Goal: Use online tool/utility: Use online tool/utility

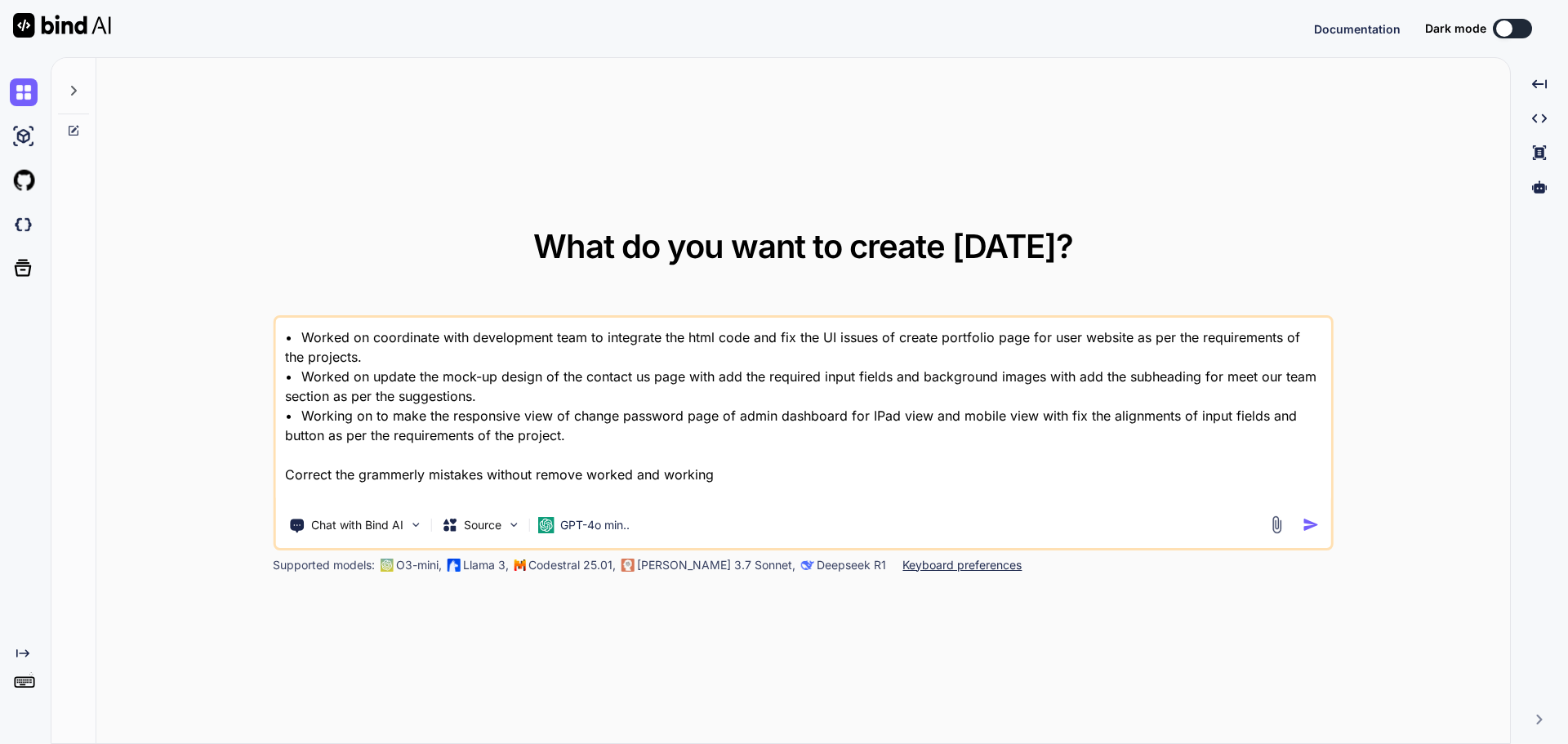
type textarea "x"
drag, startPoint x: 631, startPoint y: 452, endPoint x: 230, endPoint y: 299, distance: 429.2
click at [230, 299] on div "What do you want to create [DATE]? • Worked on coordinate with development team…" at bounding box center [803, 401] width 1414 height 687
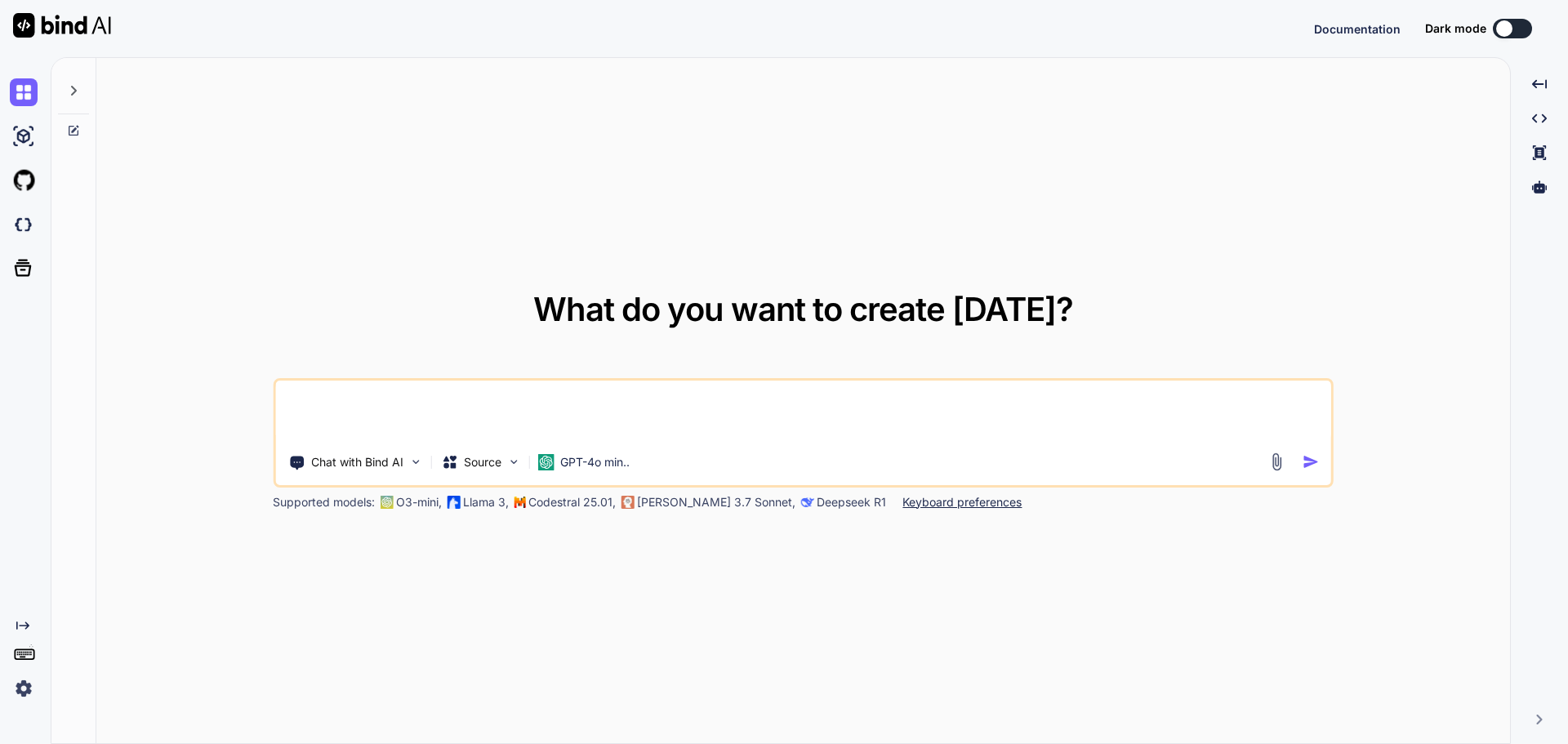
click at [452, 412] on textarea at bounding box center [803, 410] width 1056 height 60
type textarea "x"
type textarea "s"
type textarea "x"
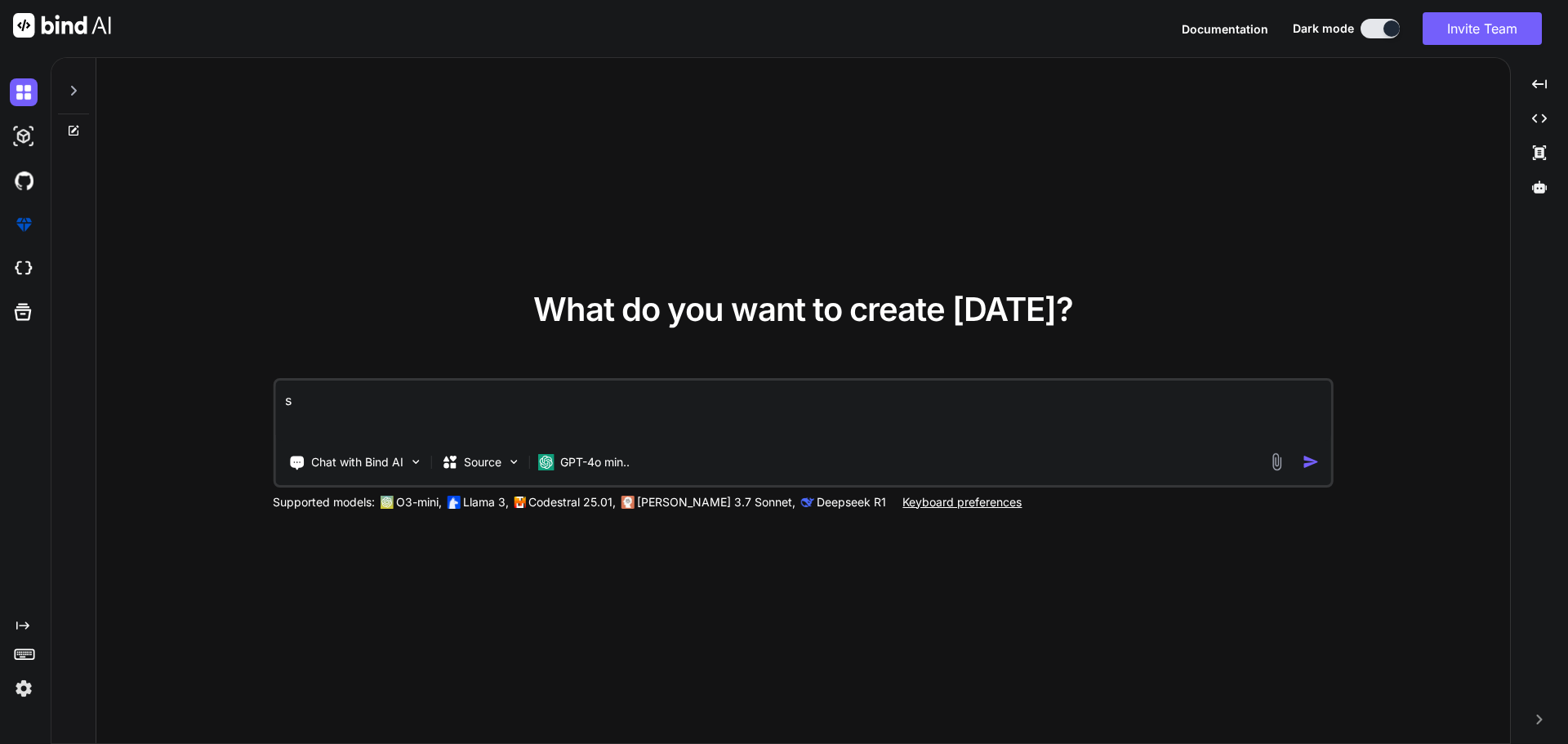
type textarea "sd"
type textarea "x"
type textarea "sda"
type textarea "x"
type textarea "sdas"
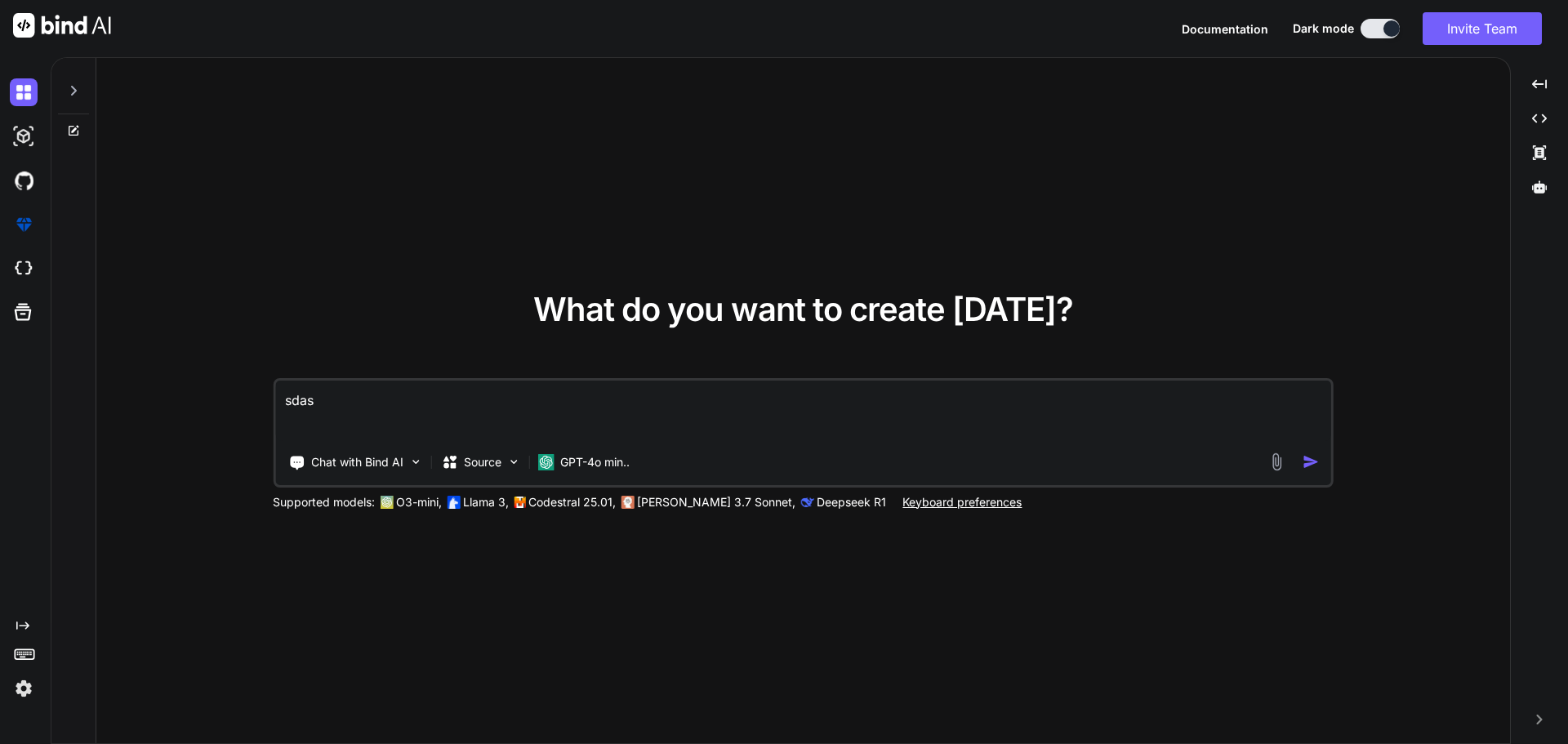
type textarea "x"
type textarea "sda"
type textarea "x"
type textarea "sd"
type textarea "x"
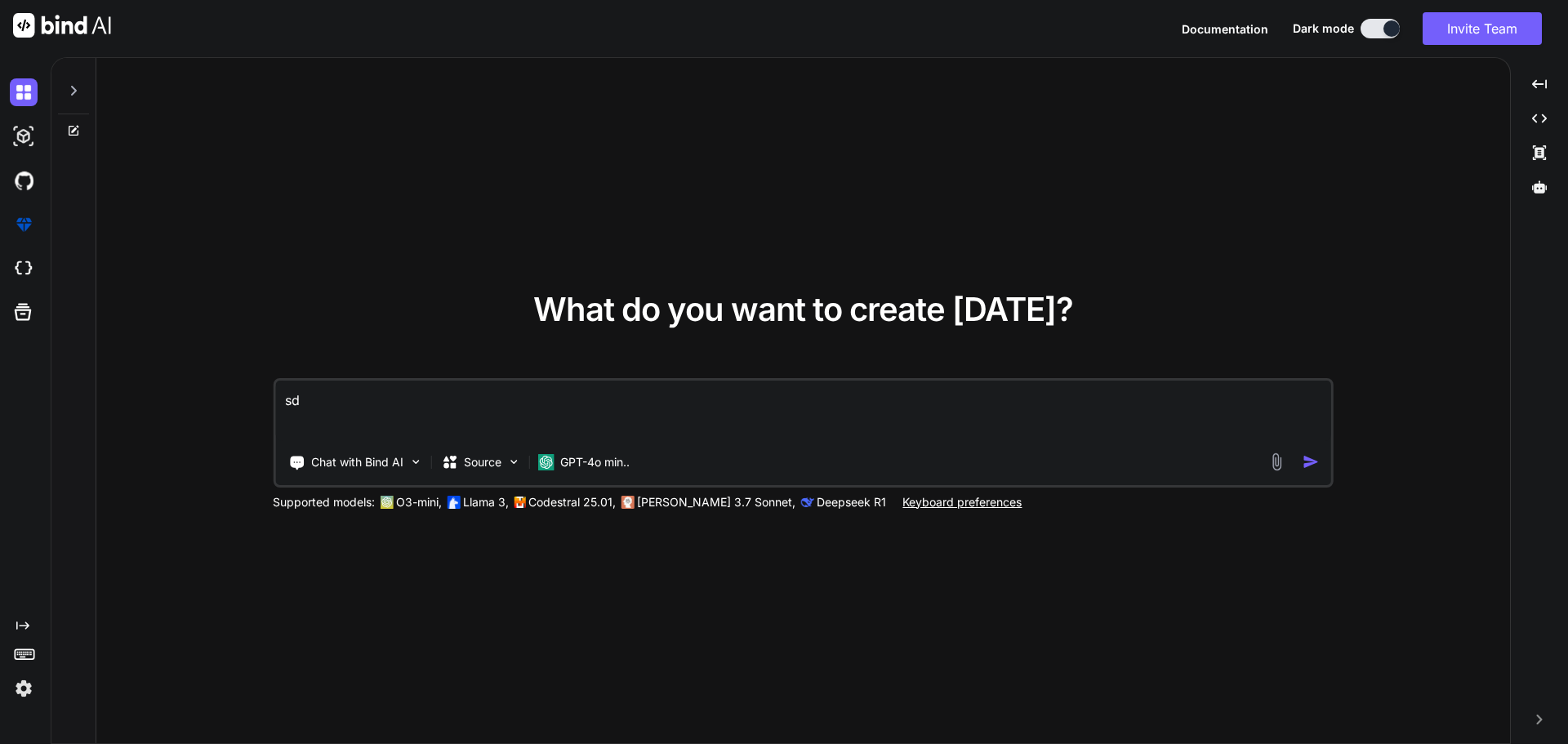
type textarea "s"
type textarea "x"
paste textarea "Write this line in a professional way "Total Acers for Selected Areas: 12,000""
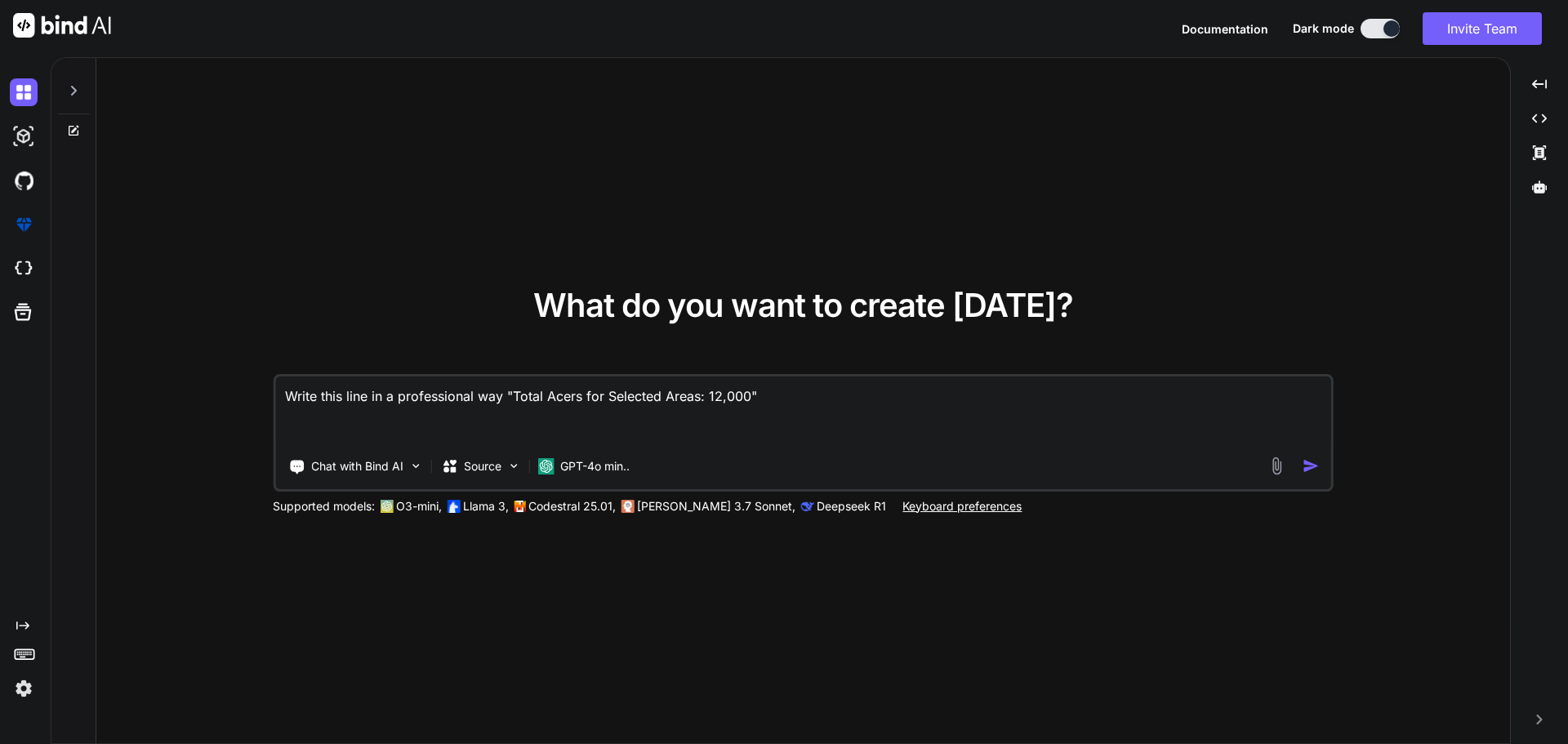
type textarea "Write this line in a professional way "Total Acers for Selected Areas: 12,000""
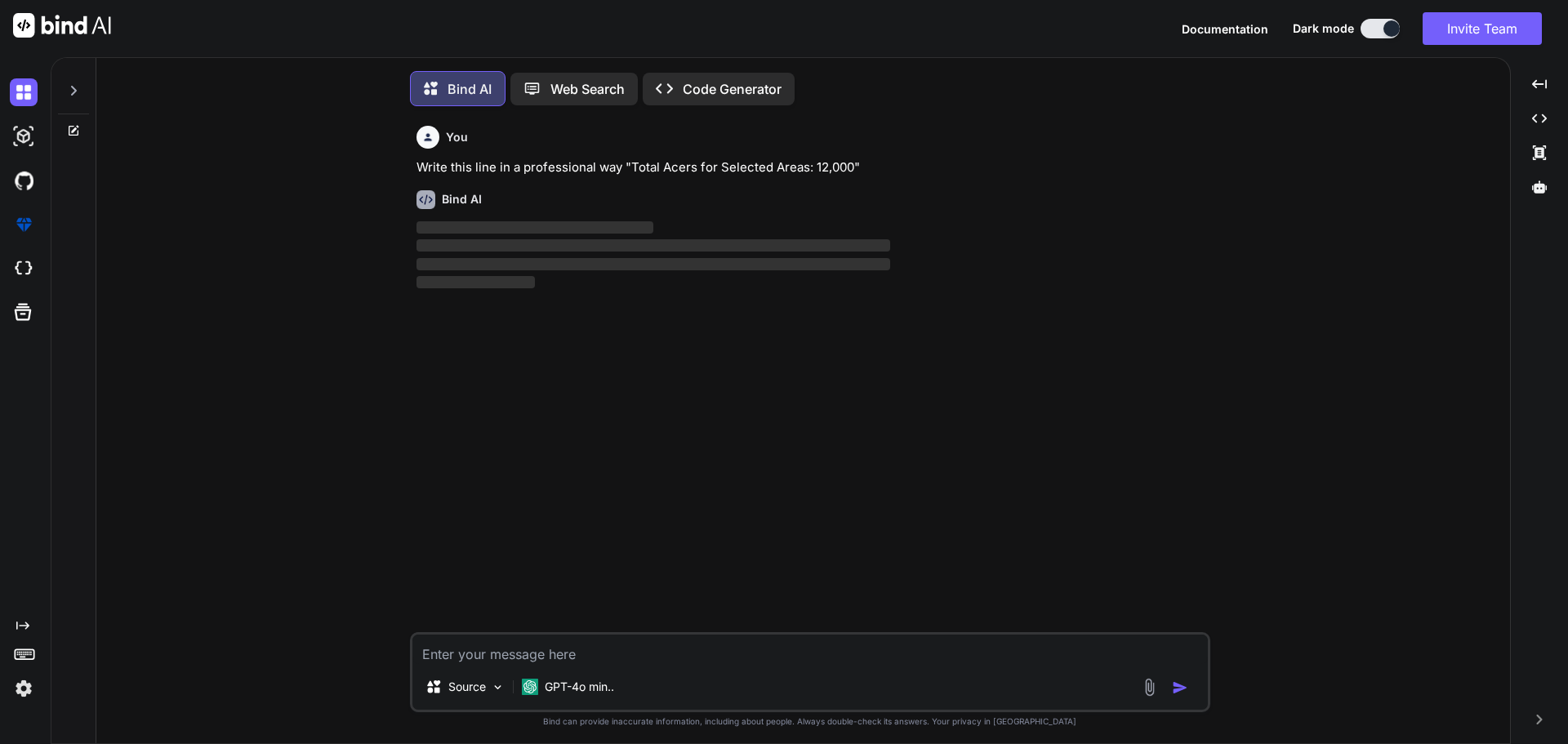
scroll to position [8, 0]
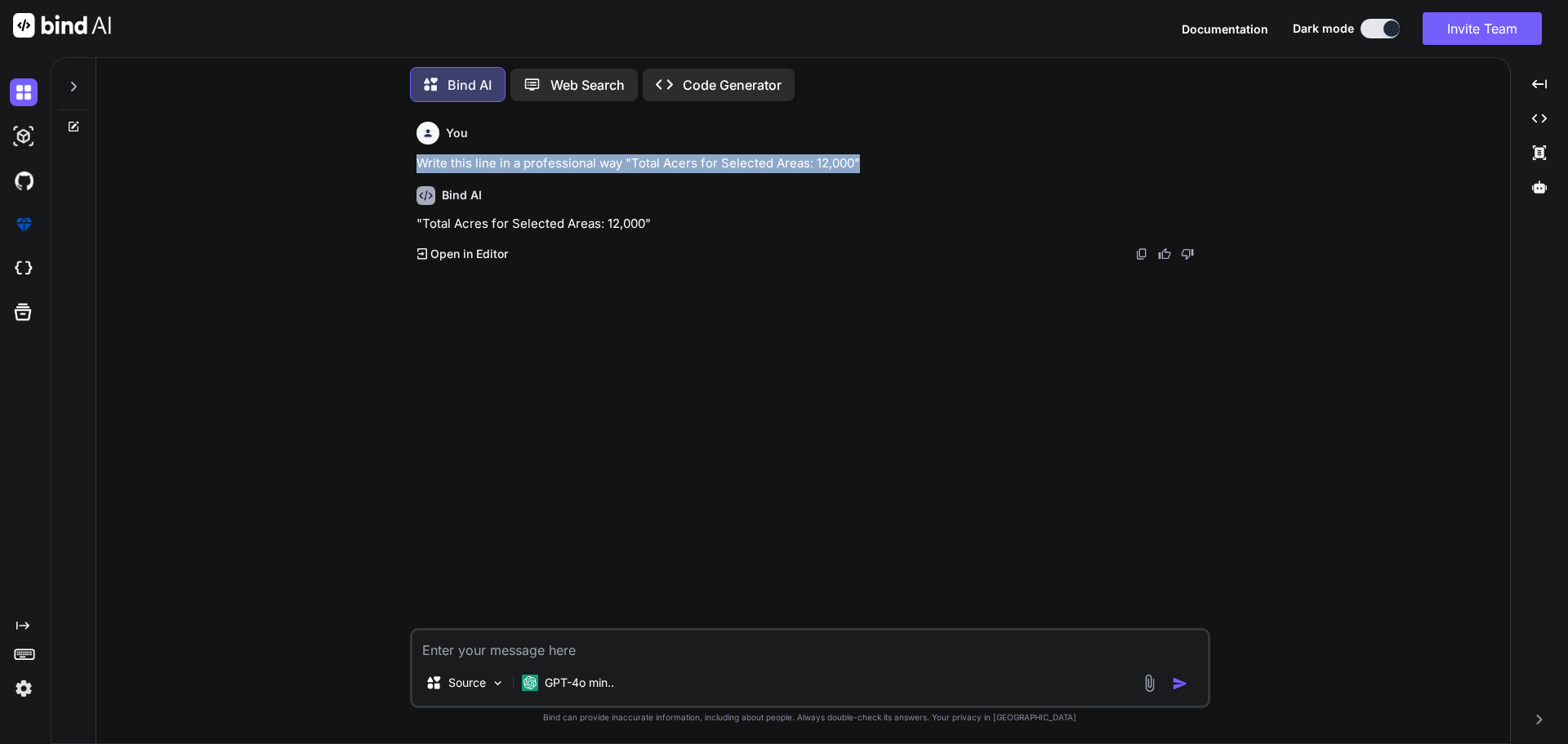
drag, startPoint x: 660, startPoint y: 149, endPoint x: 395, endPoint y: 148, distance: 265.0
click at [395, 148] on div "You Write this line in a professional way "Total Acers for Selected Areas: 12,0…" at bounding box center [809, 429] width 1401 height 628
copy p "Write this line in a professional way "Total Acers for Selected Areas: 12,000""
